Goal: Task Accomplishment & Management: Use online tool/utility

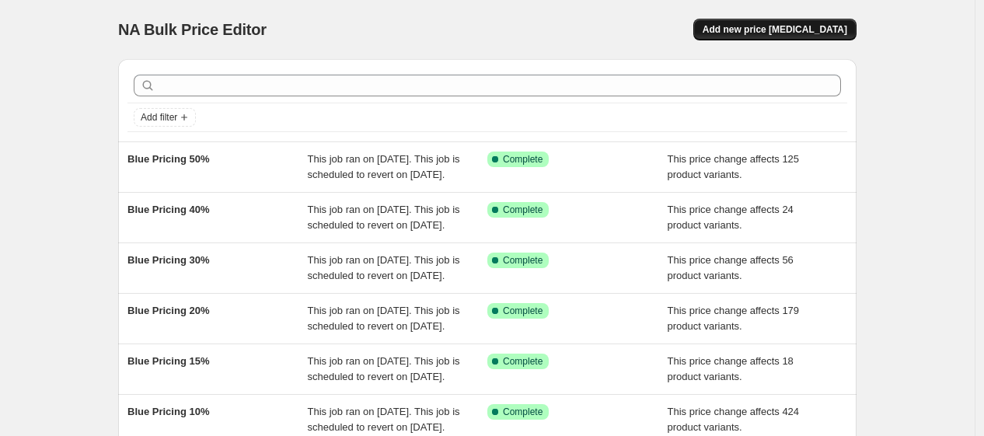
click at [743, 31] on span "Add new price [MEDICAL_DATA]" at bounding box center [774, 29] width 145 height 12
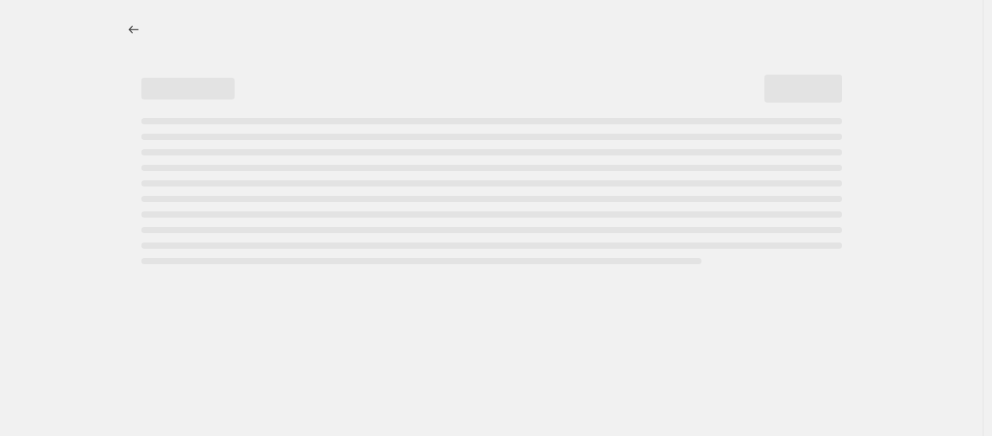
select select "percentage"
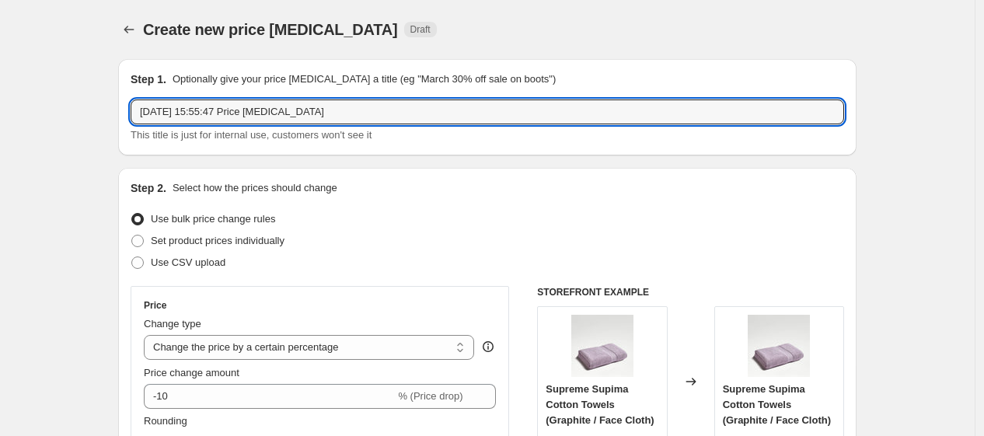
drag, startPoint x: 345, startPoint y: 113, endPoint x: 110, endPoint y: 117, distance: 235.4
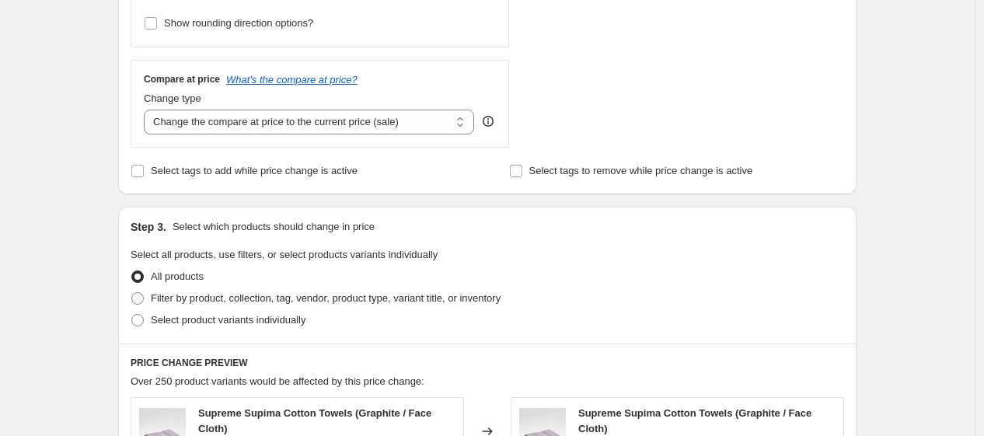
scroll to position [521, 0]
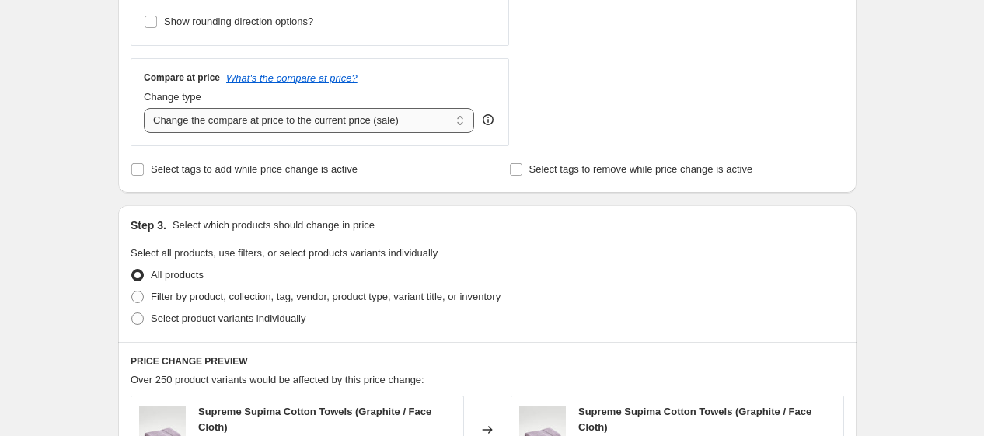
type input "Premium Sateen 10%"
click at [328, 120] on select "Change the compare at price to the current price (sale) Change the compare at p…" at bounding box center [309, 120] width 330 height 25
select select "no_change"
click at [148, 109] on select "Change the compare at price to the current price (sale) Change the compare at p…" at bounding box center [309, 120] width 330 height 25
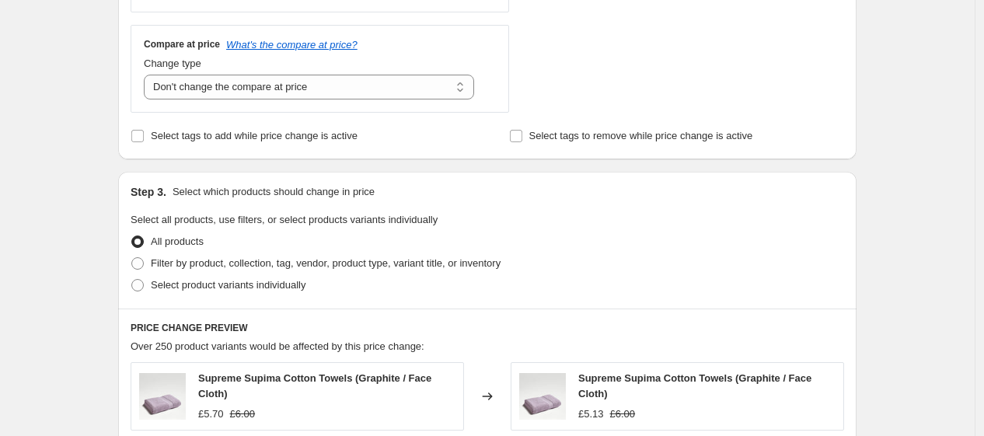
scroll to position [555, 0]
click at [267, 287] on span "Select product variants individually" at bounding box center [228, 284] width 155 height 12
click at [132, 279] on input "Select product variants individually" at bounding box center [131, 278] width 1 height 1
radio input "true"
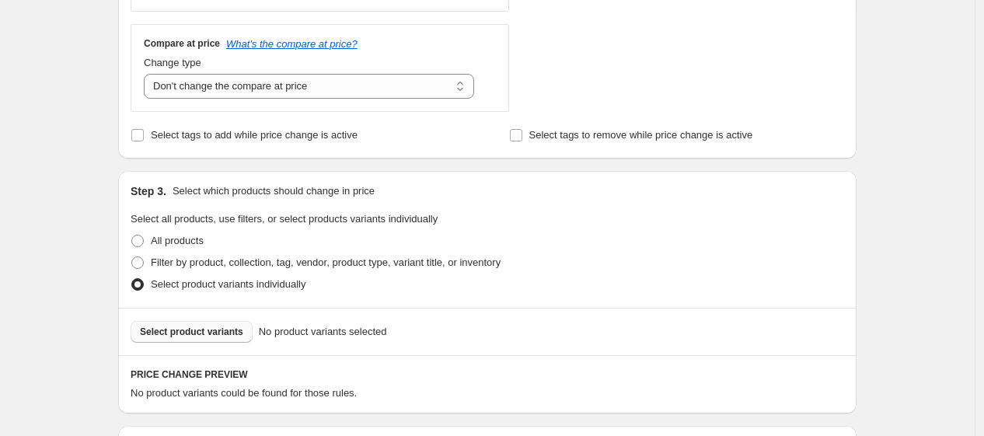
click at [220, 333] on span "Select product variants" at bounding box center [191, 332] width 103 height 12
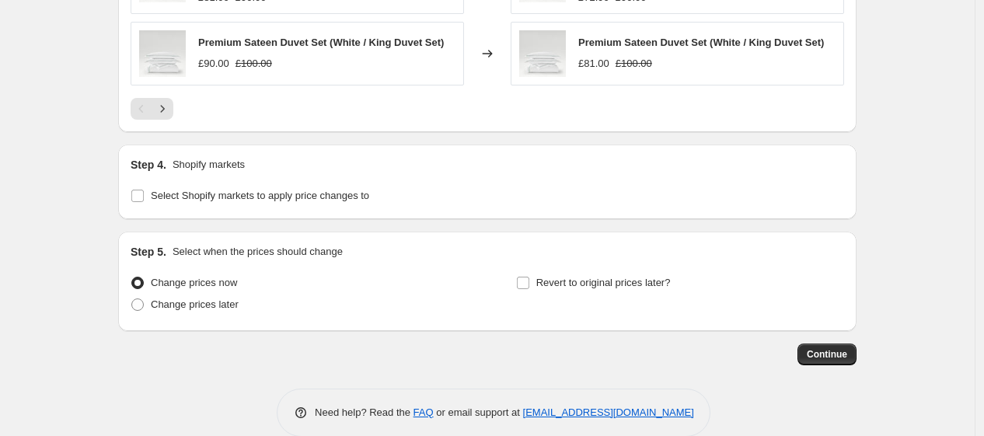
scroll to position [1274, 0]
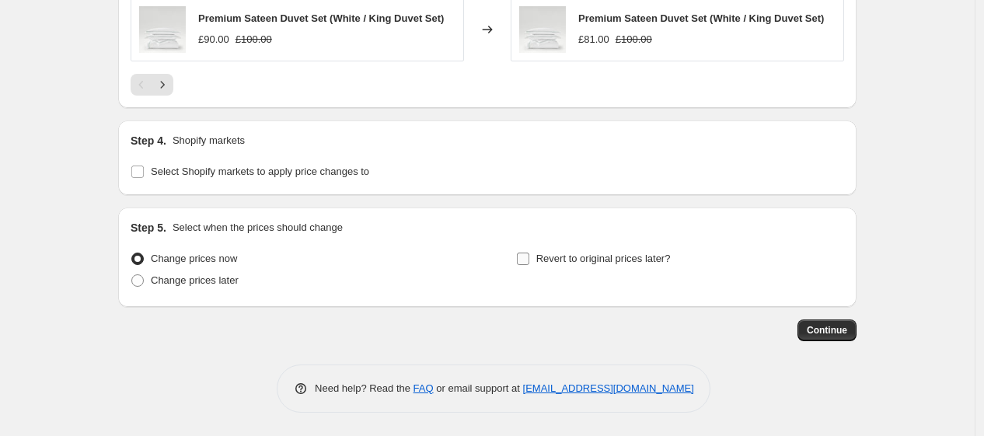
click at [606, 259] on span "Revert to original prices later?" at bounding box center [603, 259] width 134 height 12
click at [529, 259] on input "Revert to original prices later?" at bounding box center [523, 259] width 12 height 12
checkbox input "true"
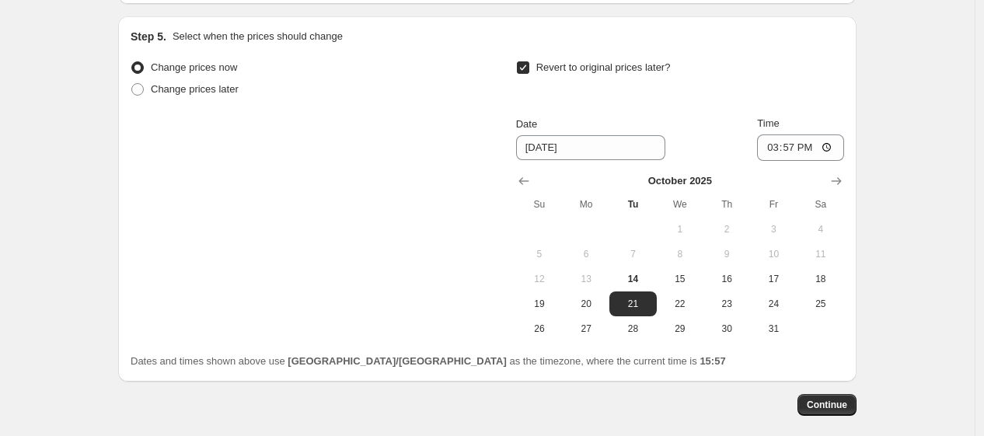
scroll to position [1464, 0]
click at [813, 301] on span "25" at bounding box center [820, 303] width 34 height 12
type input "[DATE]"
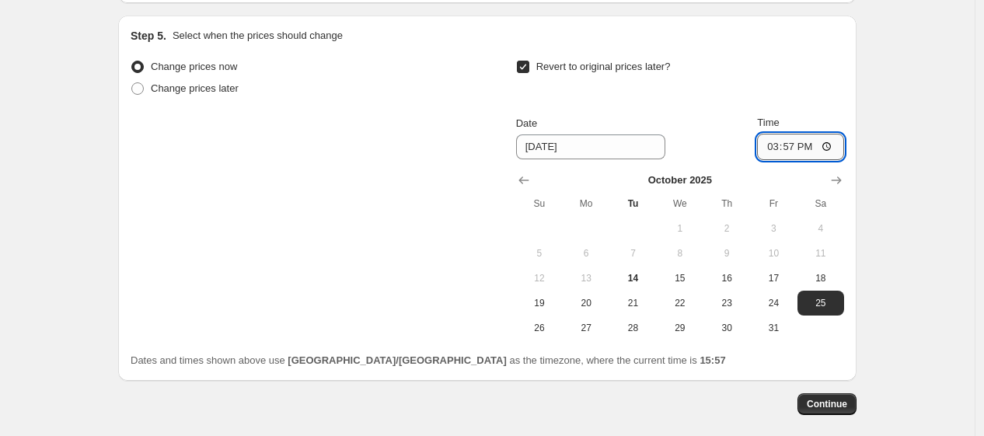
click at [792, 152] on input "15:57" at bounding box center [800, 147] width 87 height 26
type input "06:00"
click at [799, 373] on div "Step 5. Select when the prices should change Change prices now Change prices la…" at bounding box center [487, 198] width 738 height 365
click at [828, 400] on span "Continue" at bounding box center [826, 404] width 40 height 12
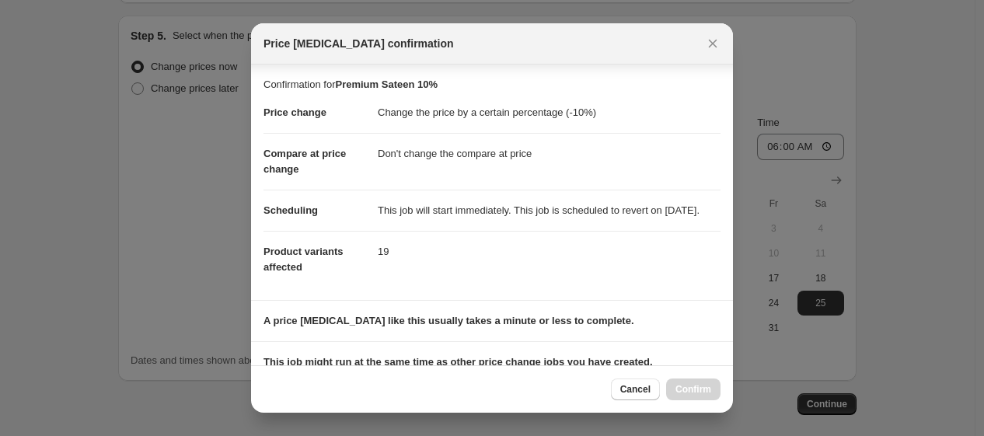
scroll to position [234, 0]
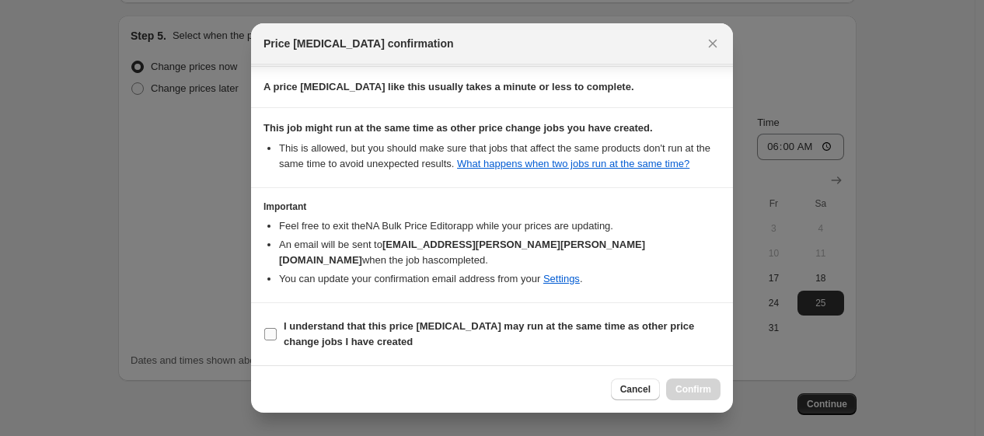
click at [630, 327] on b "I understand that this price [MEDICAL_DATA] may run at the same time as other p…" at bounding box center [489, 333] width 410 height 27
click at [277, 328] on input "I understand that this price [MEDICAL_DATA] may run at the same time as other p…" at bounding box center [270, 334] width 12 height 12
checkbox input "true"
click at [694, 385] on span "Confirm" at bounding box center [693, 389] width 36 height 12
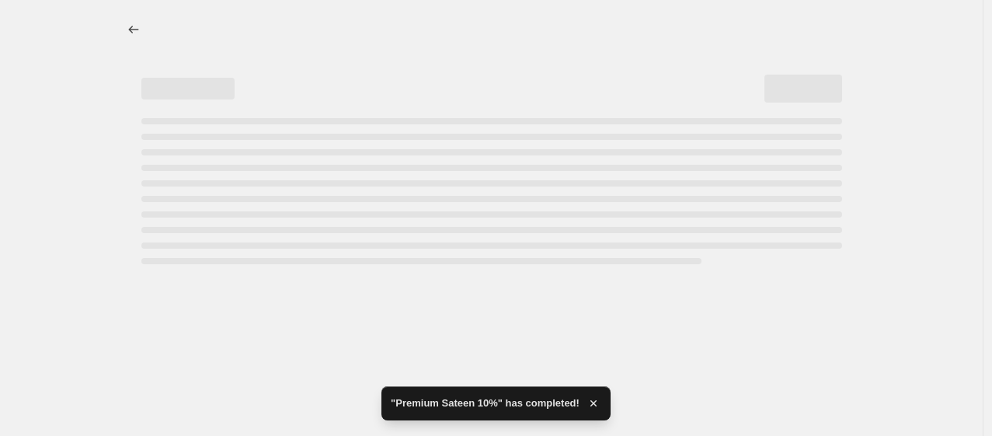
select select "percentage"
select select "no_change"
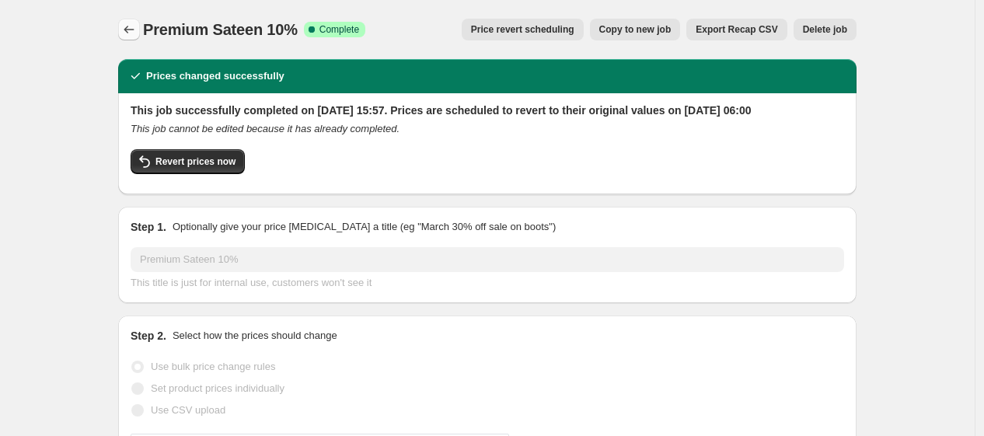
click at [136, 30] on icon "Price change jobs" at bounding box center [129, 30] width 16 height 16
